Goal: Transaction & Acquisition: Purchase product/service

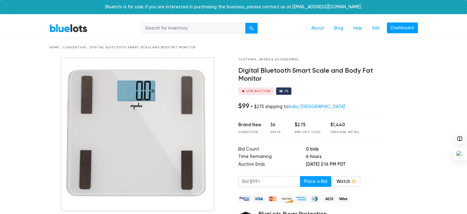
click at [75, 28] on link "BlueLots" at bounding box center [68, 28] width 38 height 9
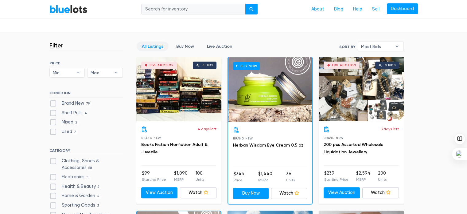
scroll to position [184, 0]
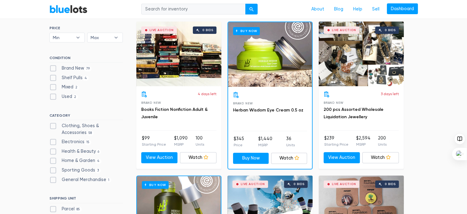
click at [55, 67] on label "Brand New 79" at bounding box center [70, 68] width 42 height 7
click at [53, 67] on New"] "Brand New 79" at bounding box center [51, 67] width 4 height 4
checkbox New"] "true"
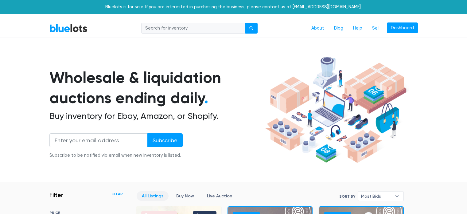
scroll to position [227, 0]
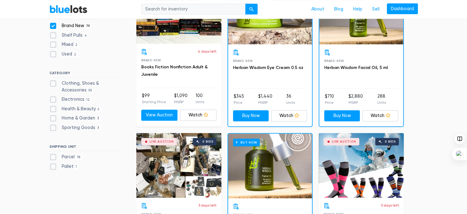
click at [56, 109] on label "Health & Beauty 6" at bounding box center [75, 108] width 52 height 7
click at [53, 109] on Beauty"] "Health & Beauty 6" at bounding box center [51, 107] width 4 height 4
checkbox Beauty"] "true"
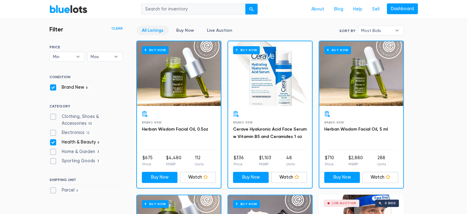
scroll to position [165, 0]
click at [54, 132] on label "Electronics 12" at bounding box center [70, 132] width 42 height 7
click at [53, 132] on input "Electronics 12" at bounding box center [51, 131] width 4 height 4
checkbox input "true"
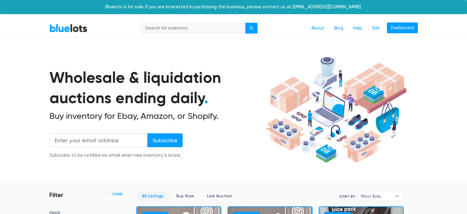
scroll to position [165, 0]
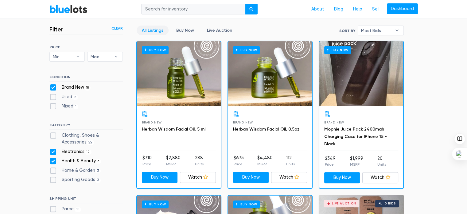
click at [51, 179] on label "Sporting Goods 3" at bounding box center [75, 179] width 52 height 7
click at [51, 179] on Goods"] "Sporting Goods 3" at bounding box center [51, 178] width 4 height 4
checkbox Goods"] "true"
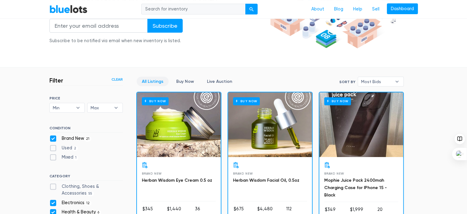
scroll to position [104, 0]
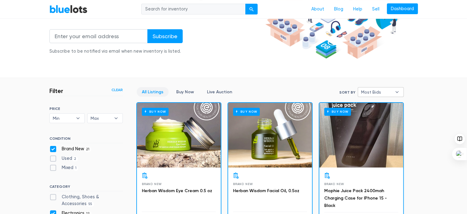
click at [376, 90] on span "Most Bids" at bounding box center [376, 91] width 31 height 9
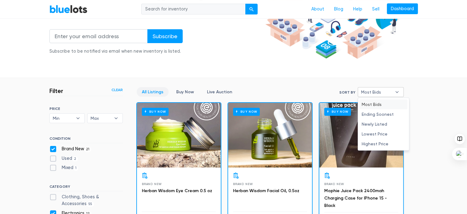
click at [373, 112] on li "Ending Soonest" at bounding box center [384, 114] width 48 height 10
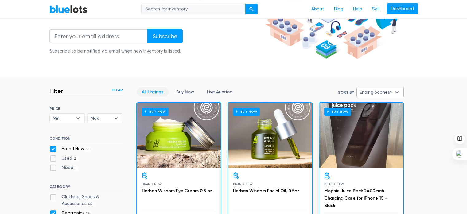
select select "ending_soonest"
